Goal: Task Accomplishment & Management: Manage account settings

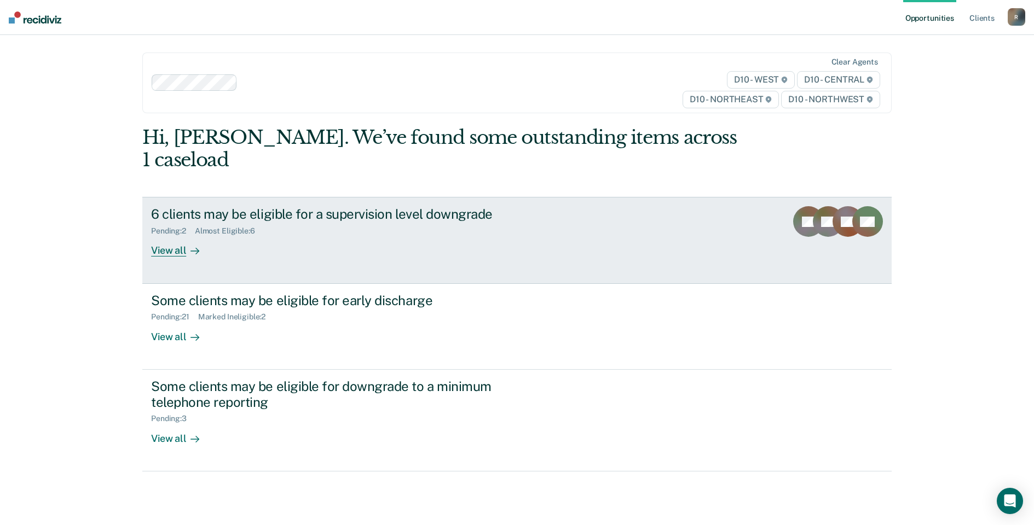
click at [243, 227] on div "Almost Eligible : 6" at bounding box center [229, 231] width 69 height 9
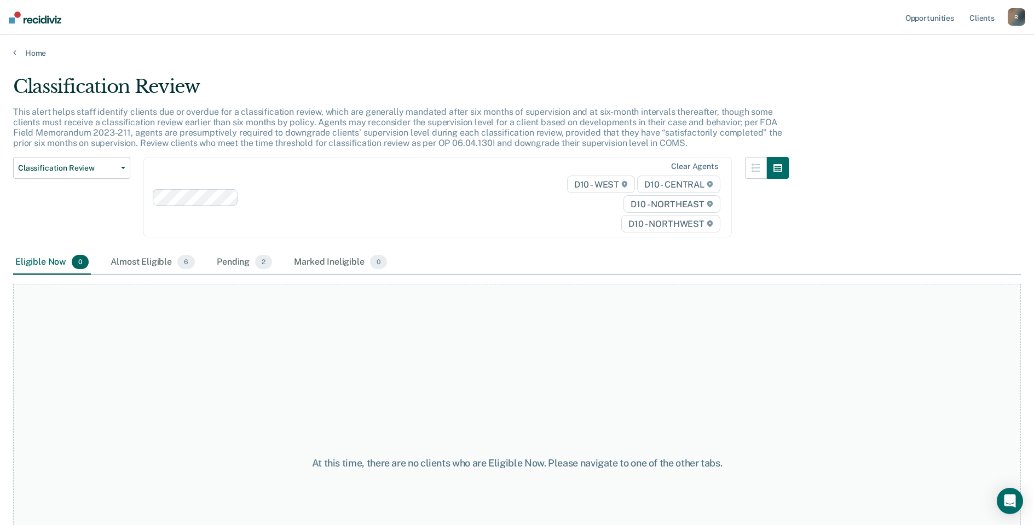
click at [17, 58] on main "Classification Review This alert helps staff identify clients due or overdue fo…" at bounding box center [517, 290] width 1034 height 464
click at [18, 53] on link "Home" at bounding box center [516, 53] width 1007 height 10
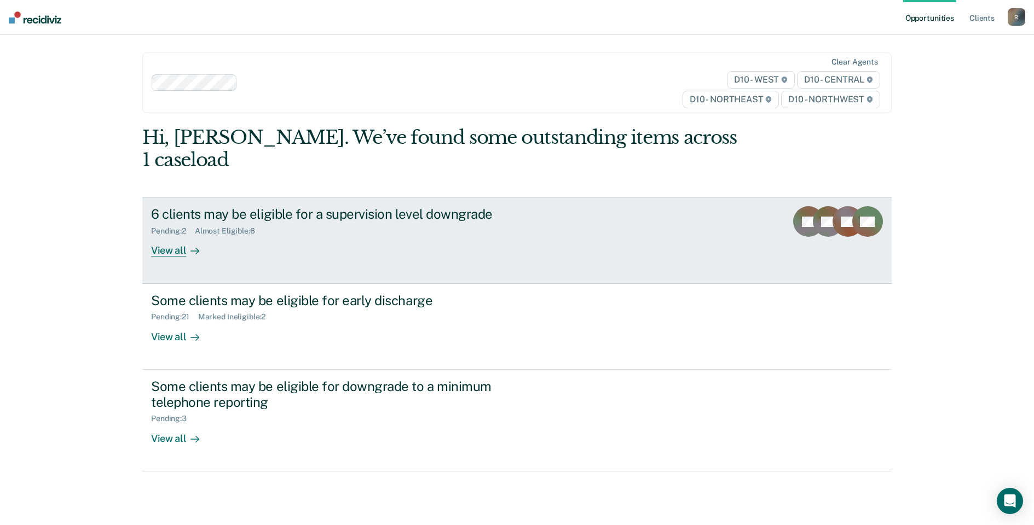
click at [167, 236] on div "View all" at bounding box center [181, 246] width 61 height 21
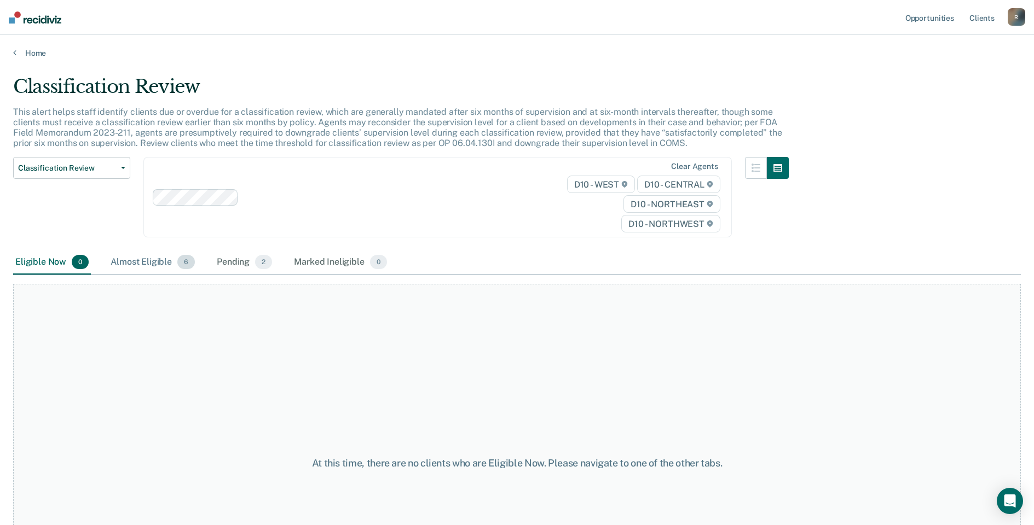
click at [160, 264] on div "Almost Eligible 6" at bounding box center [152, 263] width 89 height 24
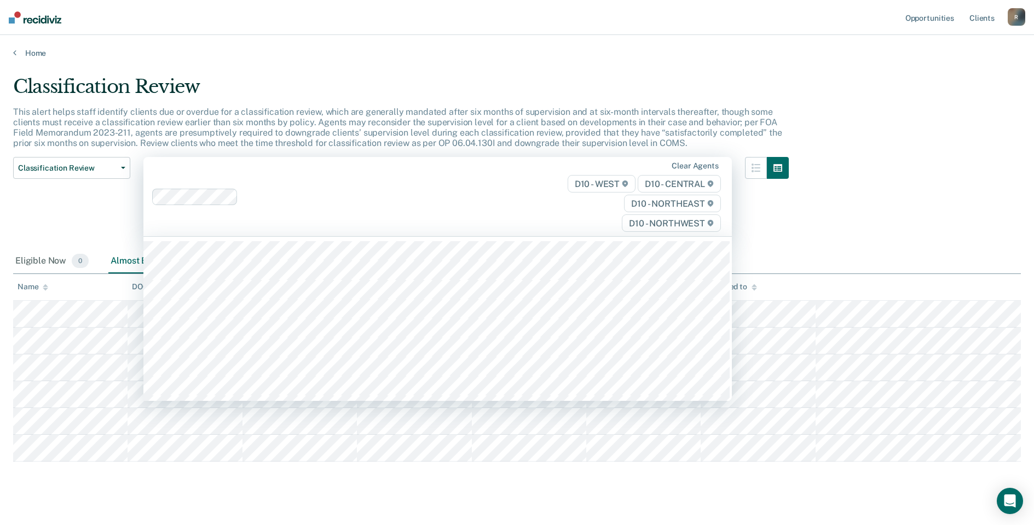
drag, startPoint x: 397, startPoint y: 191, endPoint x: 870, endPoint y: 187, distance: 473.4
click at [870, 187] on div "Classification Review This alert helps staff identify clients due or overdue fo…" at bounding box center [516, 267] width 1007 height 383
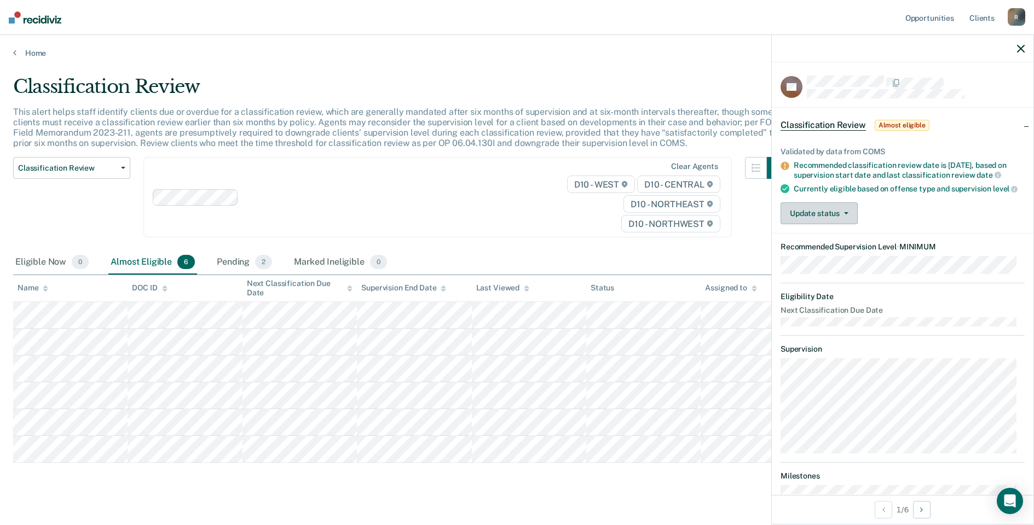
click at [845, 218] on button "Update status" at bounding box center [818, 213] width 77 height 22
click at [816, 246] on button "[PERSON_NAME]" at bounding box center [833, 240] width 106 height 18
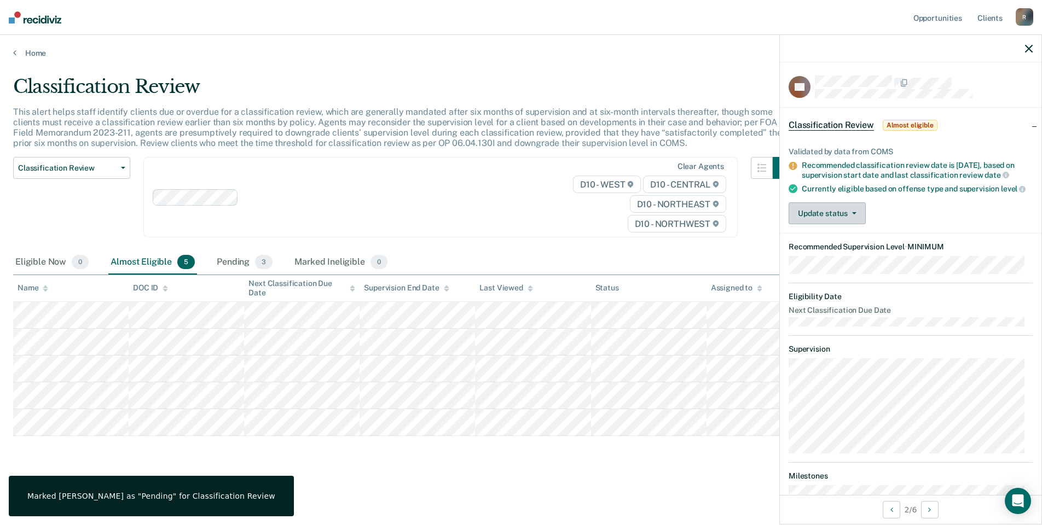
click at [860, 211] on button "Update status" at bounding box center [827, 213] width 77 height 22
click at [819, 246] on button "[PERSON_NAME]" at bounding box center [842, 240] width 106 height 18
click at [849, 215] on span "button" at bounding box center [852, 213] width 9 height 2
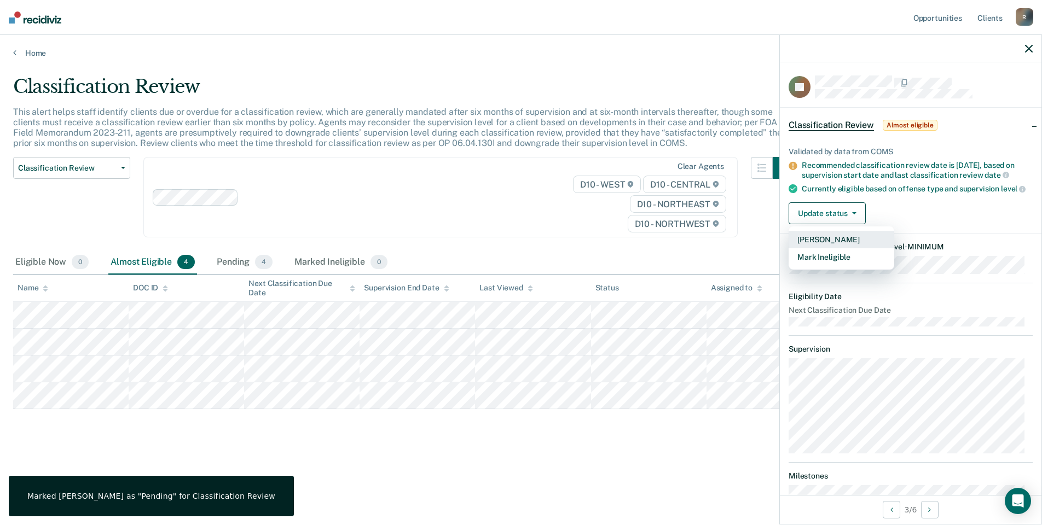
click at [815, 245] on button "[PERSON_NAME]" at bounding box center [842, 240] width 106 height 18
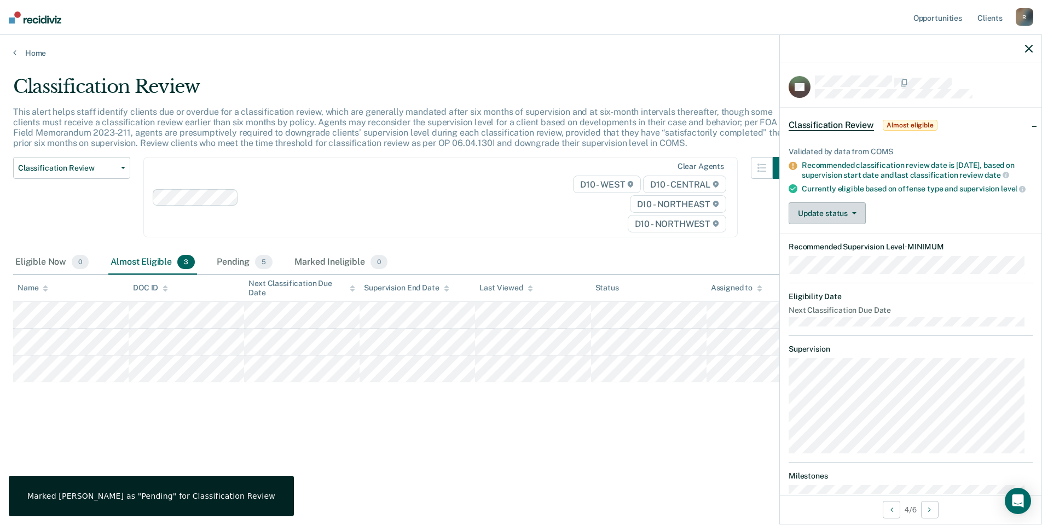
click at [855, 215] on icon "button" at bounding box center [854, 213] width 4 height 2
click at [809, 248] on button "[PERSON_NAME]" at bounding box center [842, 240] width 106 height 18
click at [843, 221] on button "Update status" at bounding box center [827, 213] width 77 height 22
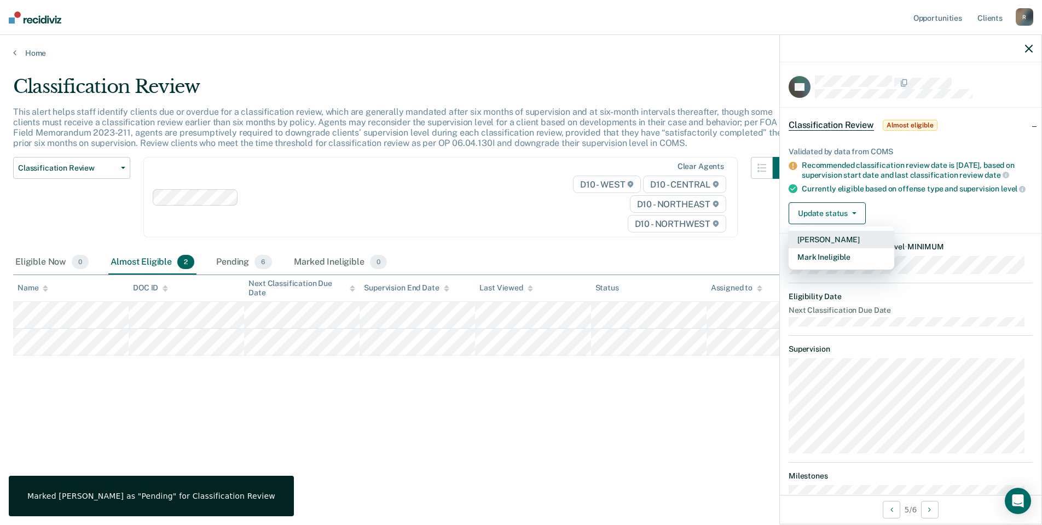
click at [827, 246] on button "[PERSON_NAME]" at bounding box center [842, 240] width 106 height 18
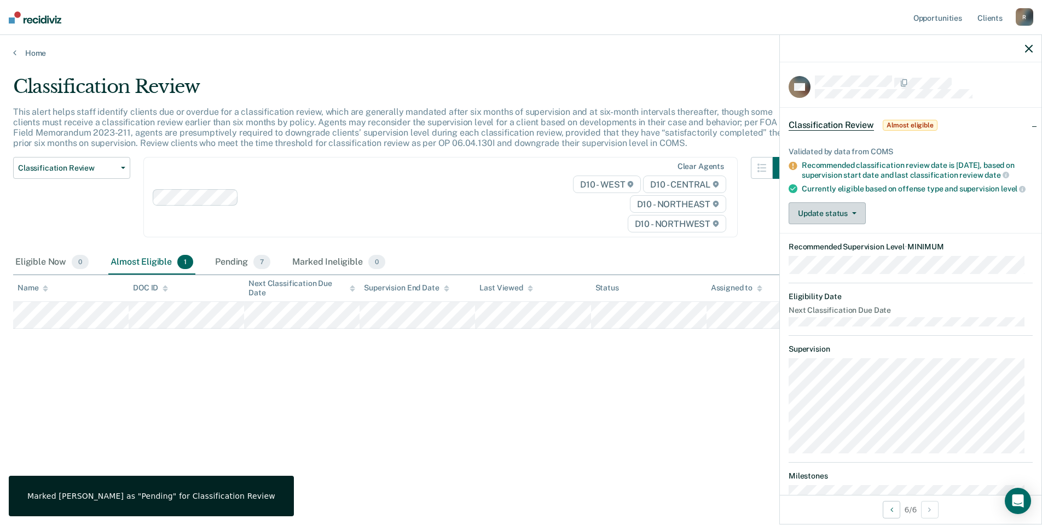
click at [852, 215] on icon "button" at bounding box center [854, 213] width 4 height 2
click at [801, 248] on button "[PERSON_NAME]" at bounding box center [842, 240] width 106 height 18
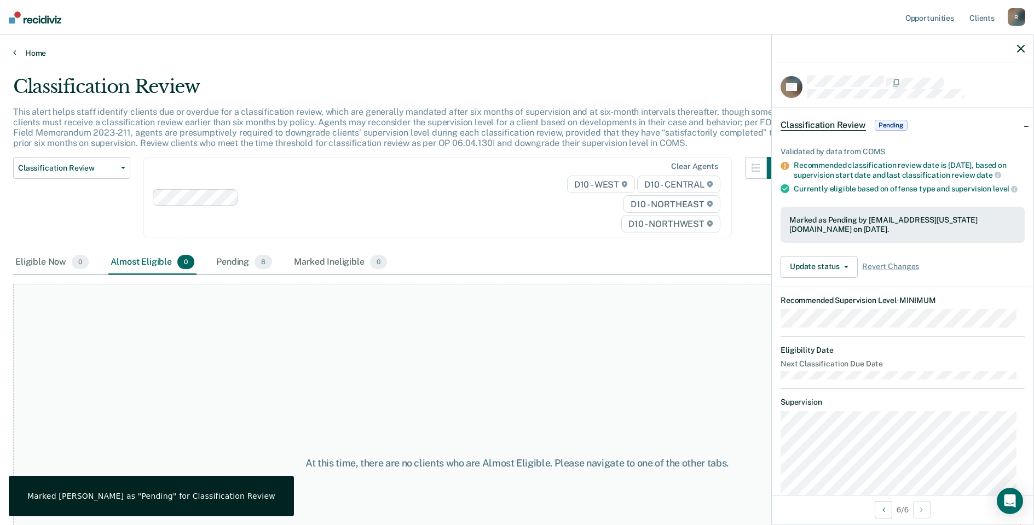
click at [28, 54] on link "Home" at bounding box center [516, 53] width 1007 height 10
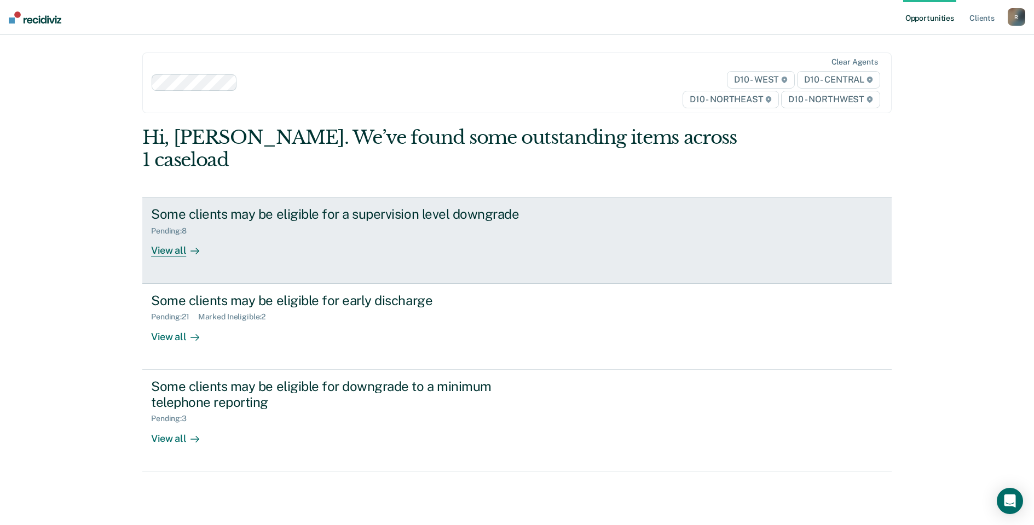
click at [161, 236] on div "View all" at bounding box center [181, 246] width 61 height 21
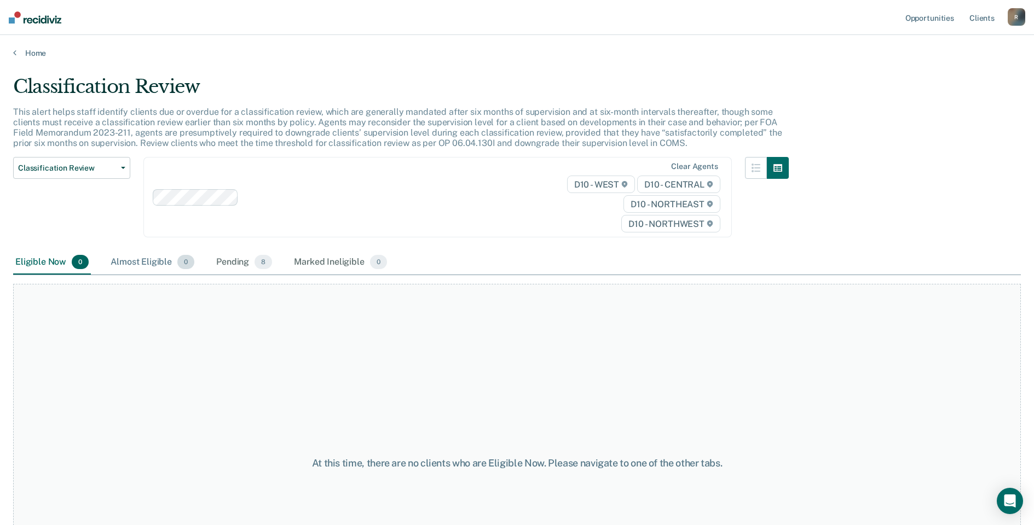
click at [140, 265] on div "Almost Eligible 0" at bounding box center [152, 263] width 88 height 24
click at [241, 262] on div "Pending 8" at bounding box center [244, 263] width 60 height 24
